Goal: Information Seeking & Learning: Find specific fact

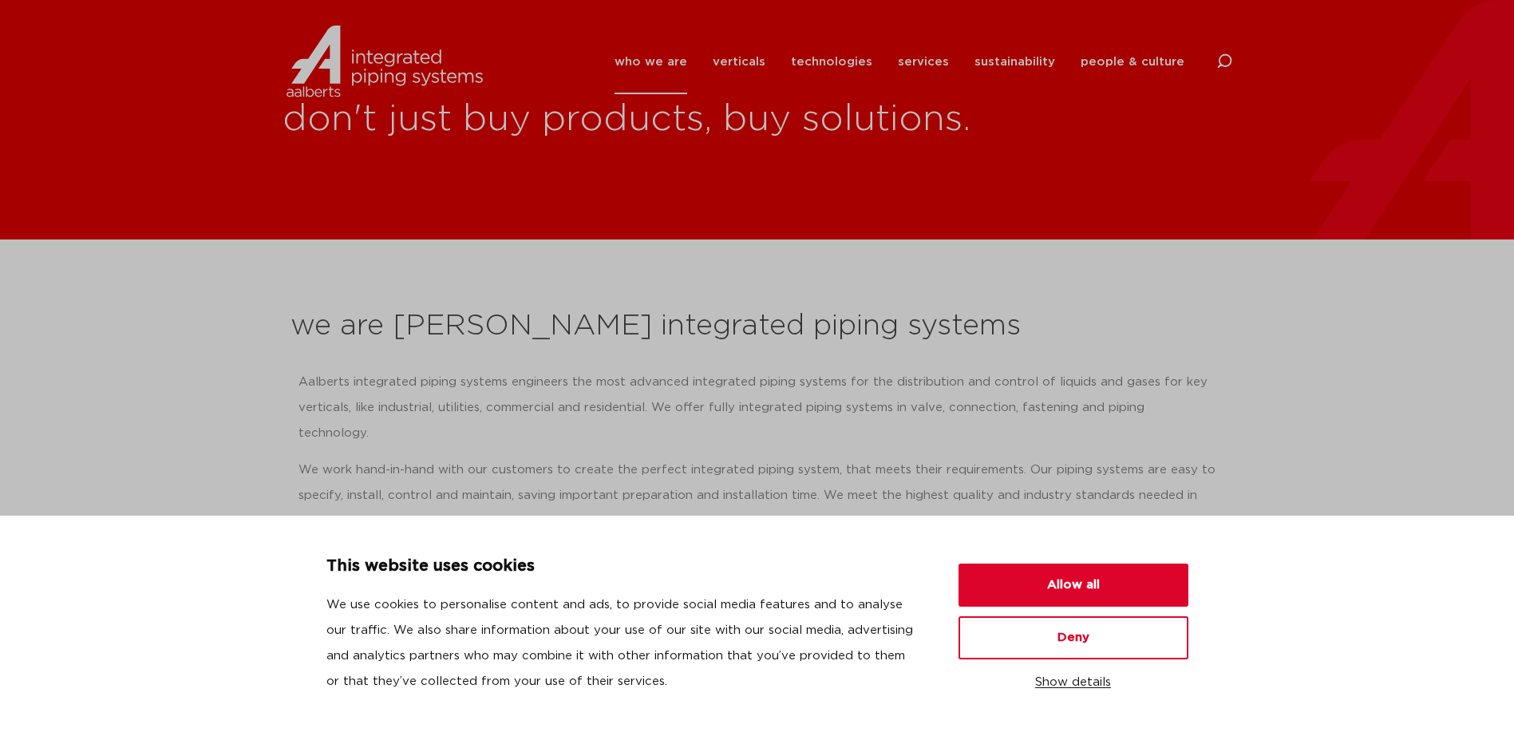
click at [1088, 677] on button "Show details" at bounding box center [1074, 682] width 230 height 27
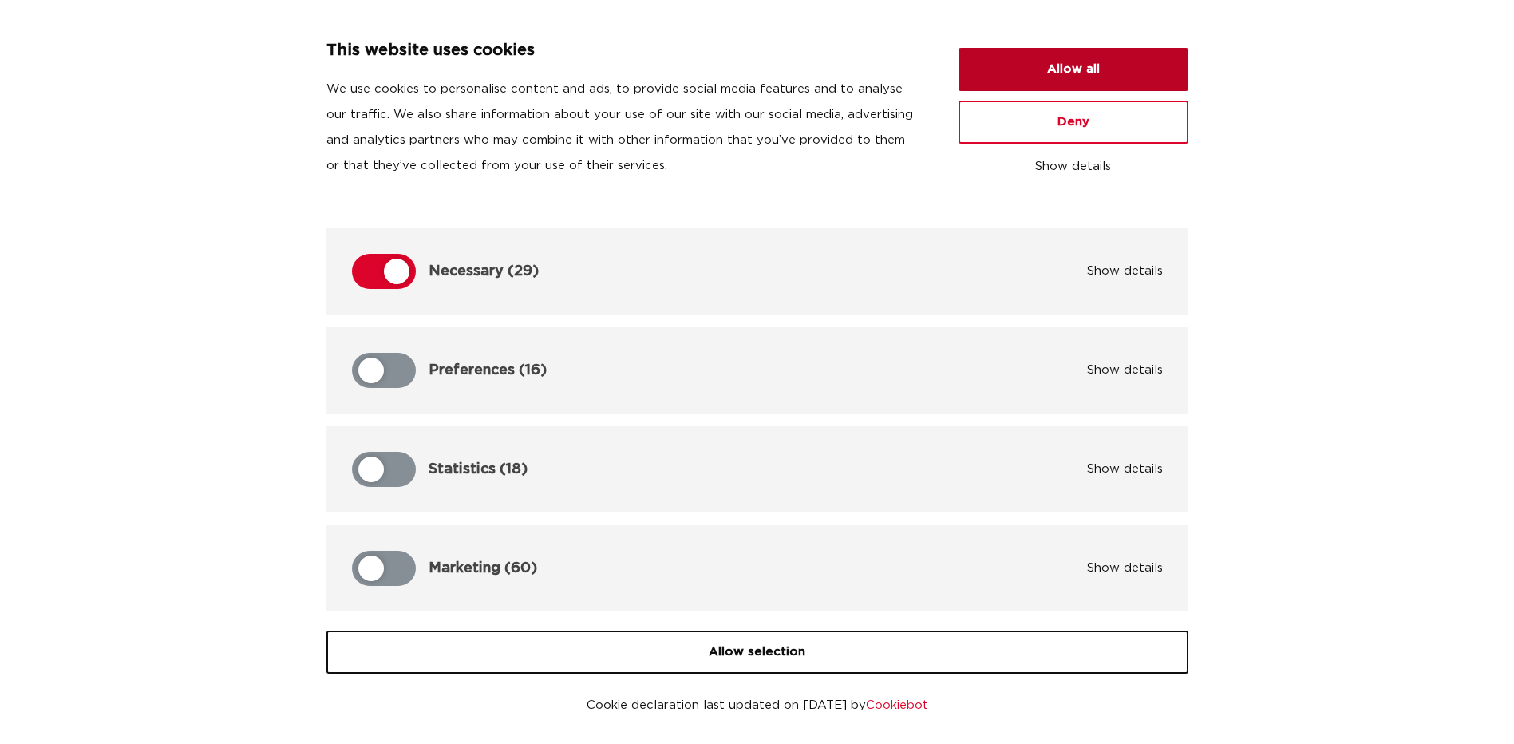
click at [1102, 65] on button "Allow all" at bounding box center [1074, 69] width 230 height 43
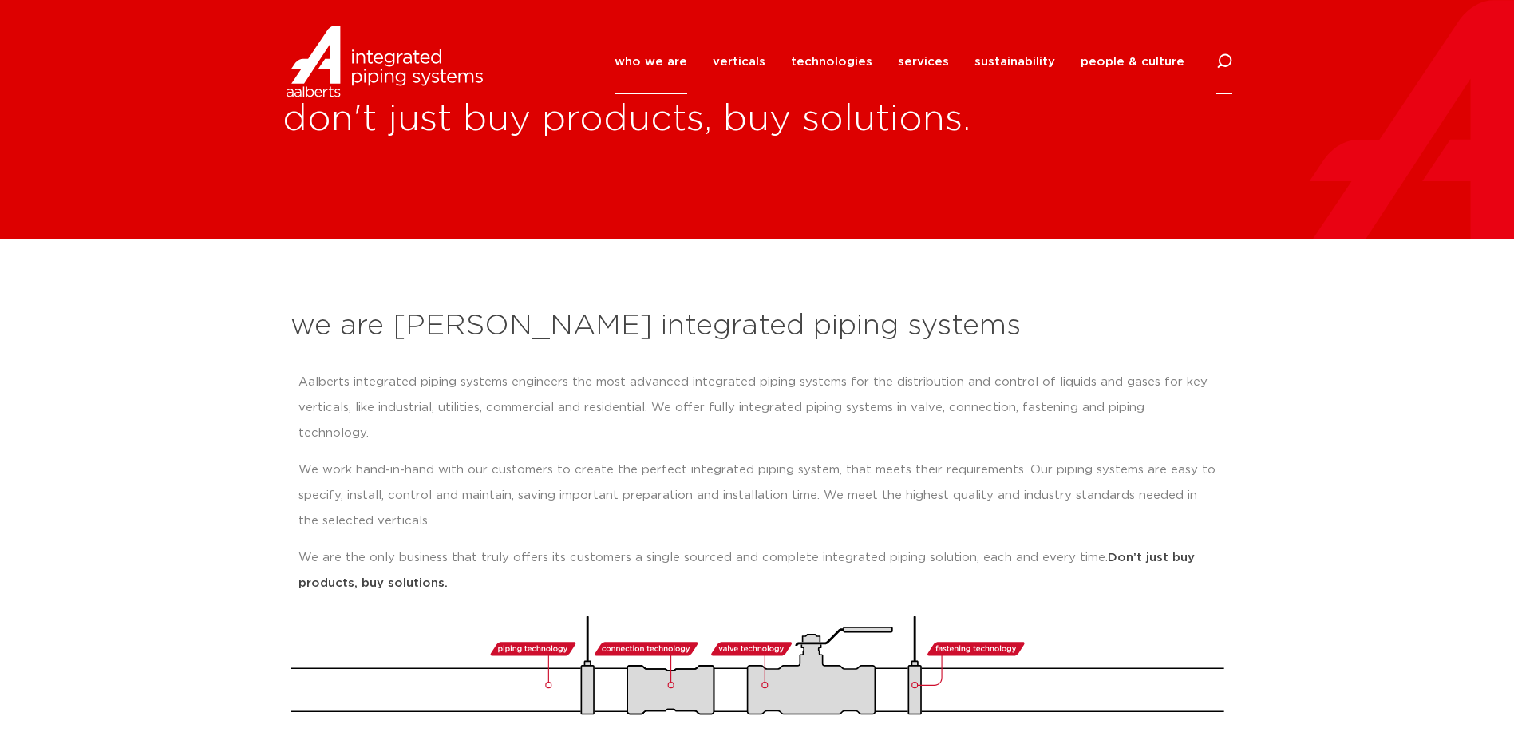
click at [1230, 58] on icon at bounding box center [1223, 61] width 19 height 19
click at [1007, 61] on input "Search" at bounding box center [1104, 60] width 255 height 37
paste input "[PERSON_NAME] 77CLF20501A 1 SWT BALL VLV"
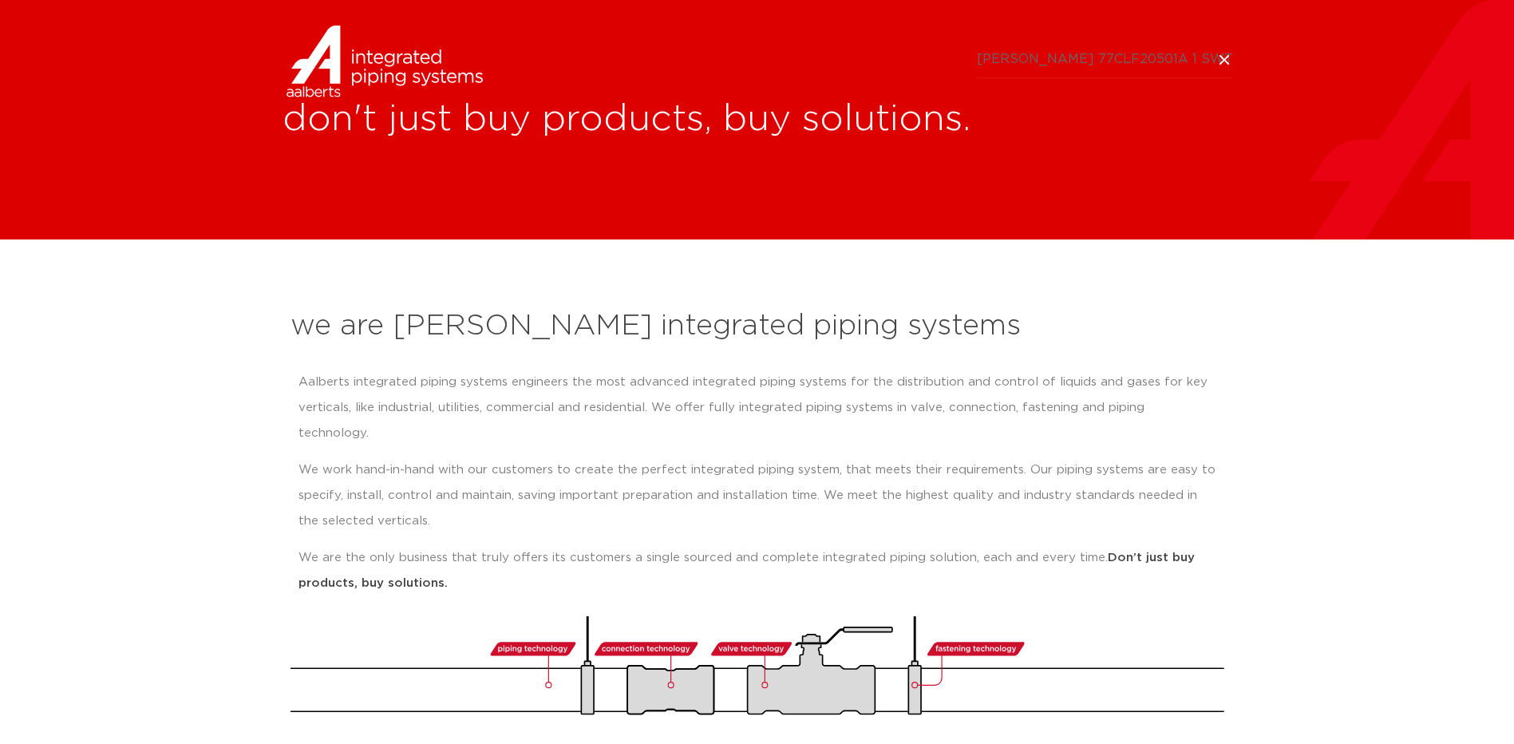
scroll to position [0, 6]
type input "[PERSON_NAME] 77CLF20501A 1 SWT BALL VLV"
click button "Search" at bounding box center [0, 0] width 0 height 0
